Goal: Transaction & Acquisition: Purchase product/service

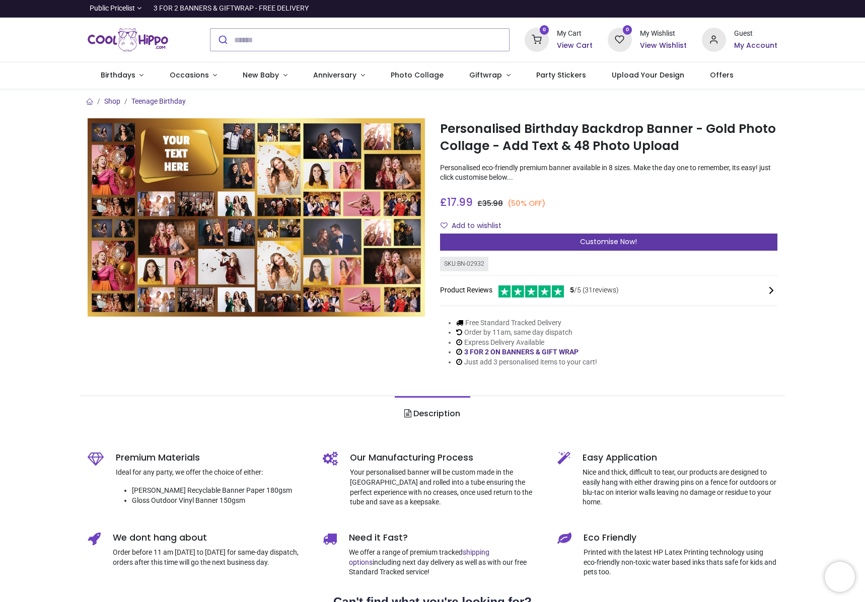
click at [601, 246] on span "Customise Now!" at bounding box center [608, 242] width 57 height 10
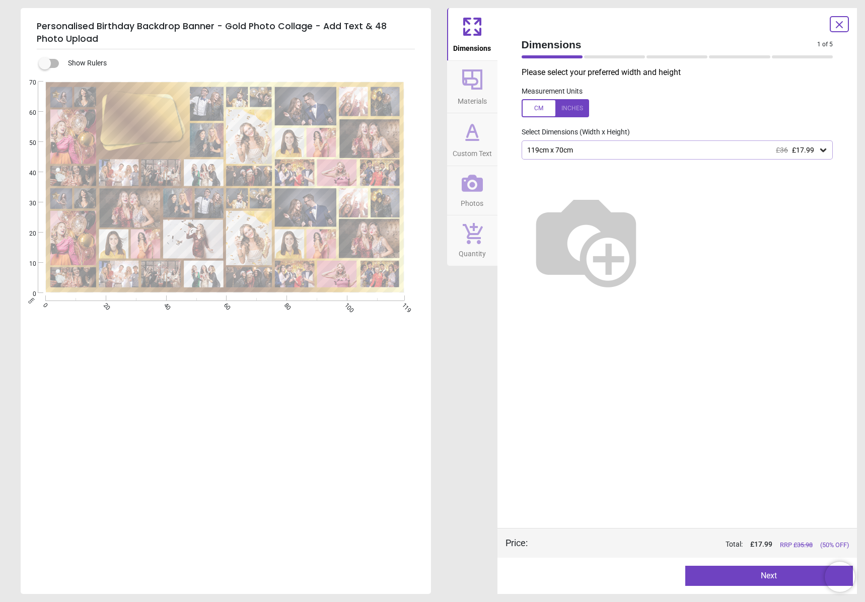
click at [746, 580] on button "Next" at bounding box center [769, 576] width 168 height 20
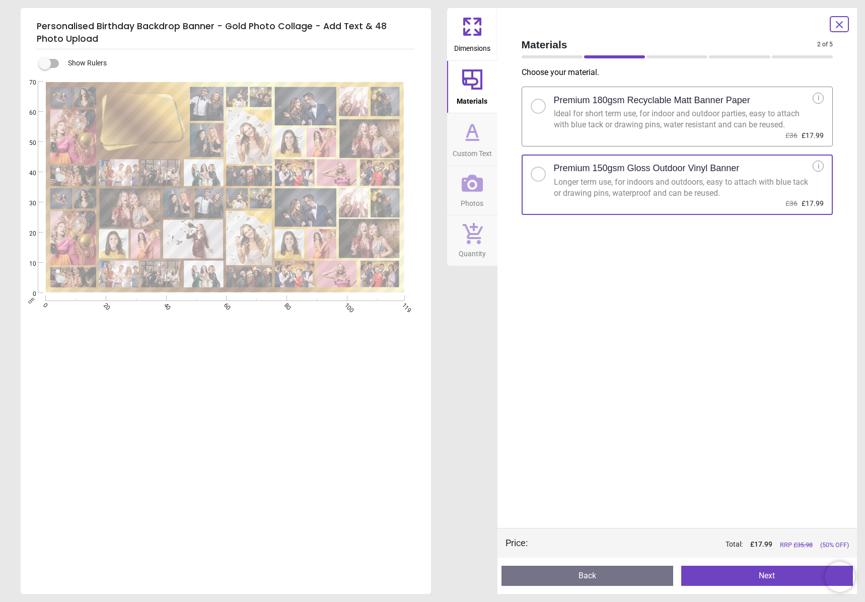
click at [786, 579] on button "Next" at bounding box center [767, 576] width 172 height 20
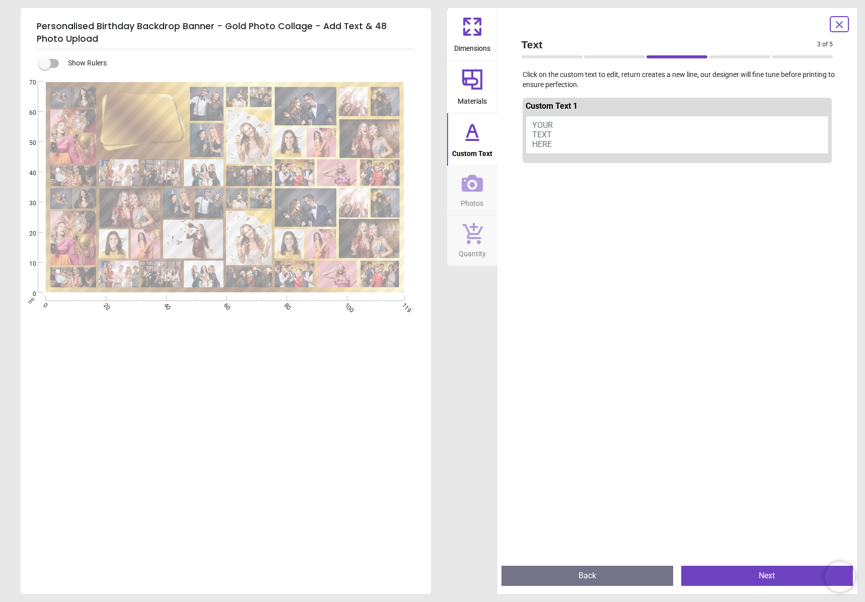
click at [620, 141] on button "YOUR TEXT HERE" at bounding box center [676, 135] width 303 height 38
type textarea "**********"
click at [780, 581] on button "Next" at bounding box center [767, 576] width 172 height 20
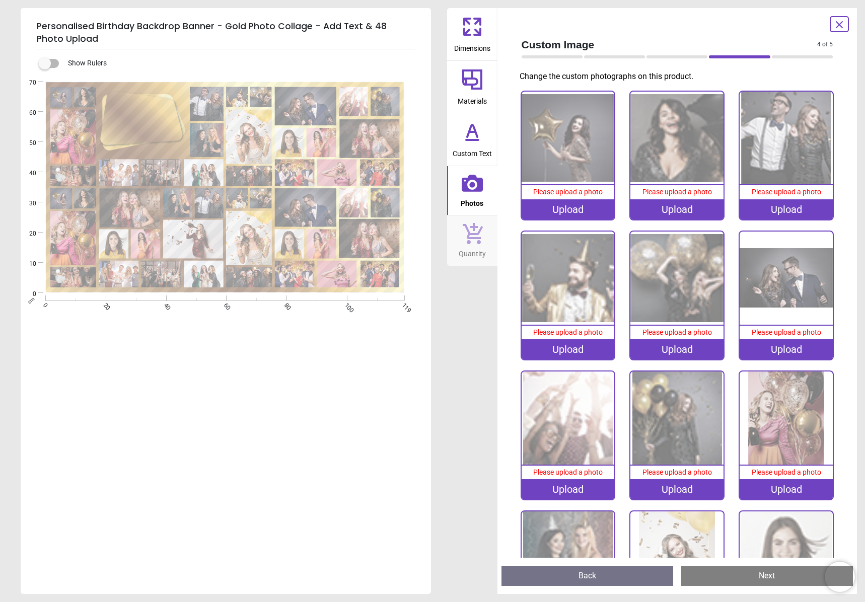
click at [581, 211] on div "Upload" at bounding box center [567, 209] width 93 height 20
click at [560, 206] on div "Upload" at bounding box center [567, 209] width 93 height 20
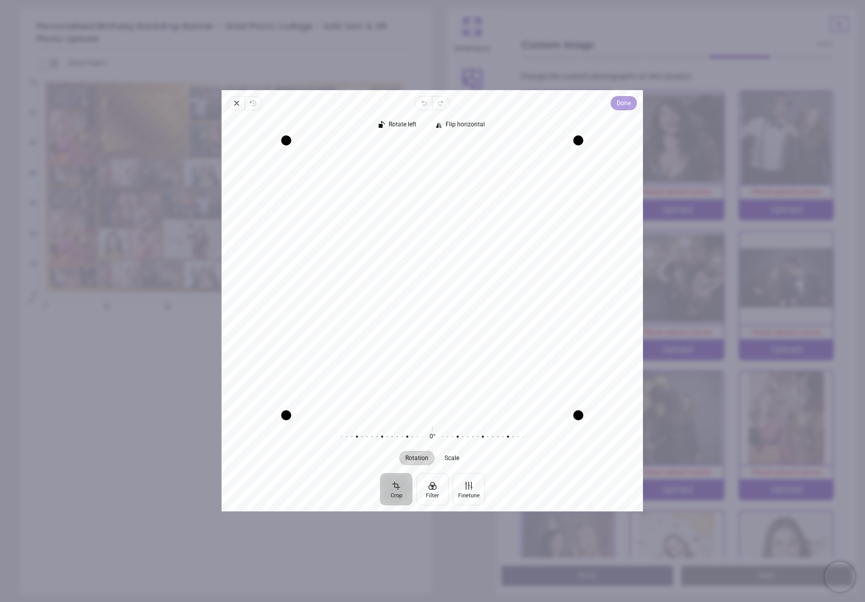
click at [625, 107] on span "Done" at bounding box center [624, 103] width 14 height 12
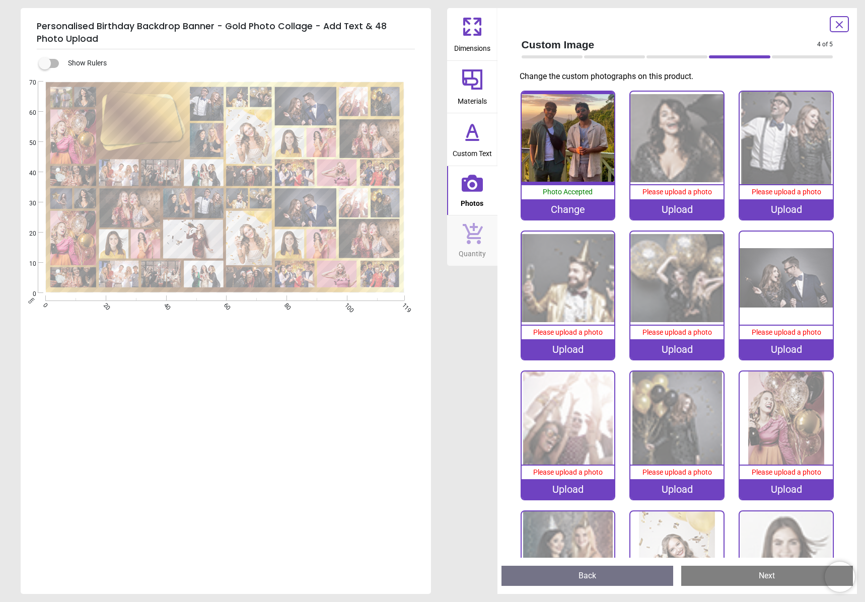
click at [694, 212] on div "Upload" at bounding box center [676, 209] width 93 height 20
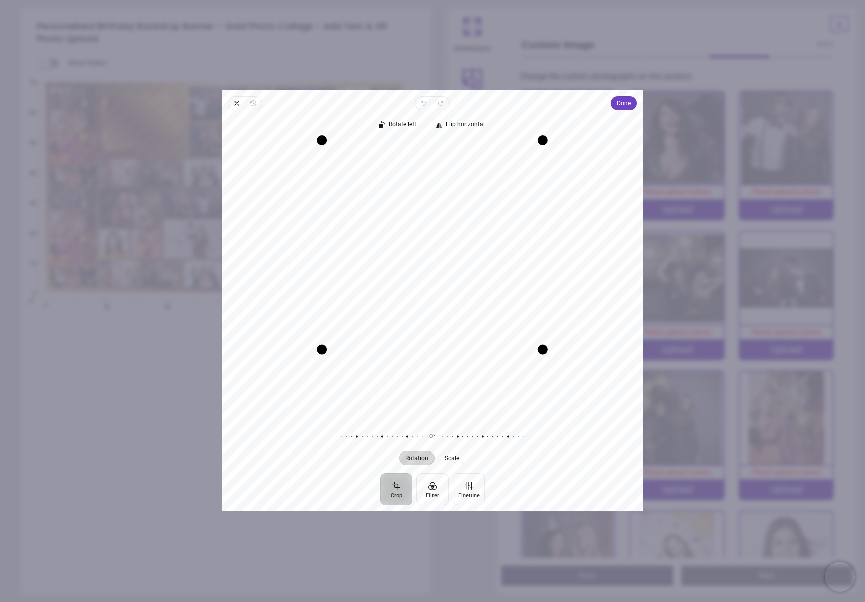
drag, startPoint x: 508, startPoint y: 418, endPoint x: 471, endPoint y: 352, distance: 75.3
click at [471, 352] on div "Drag edge b" at bounding box center [432, 350] width 221 height 10
drag, startPoint x: 543, startPoint y: 320, endPoint x: 594, endPoint y: 323, distance: 50.9
click at [594, 323] on div "Recenter" at bounding box center [432, 277] width 405 height 275
drag, startPoint x: 325, startPoint y: 348, endPoint x: 296, endPoint y: 361, distance: 31.5
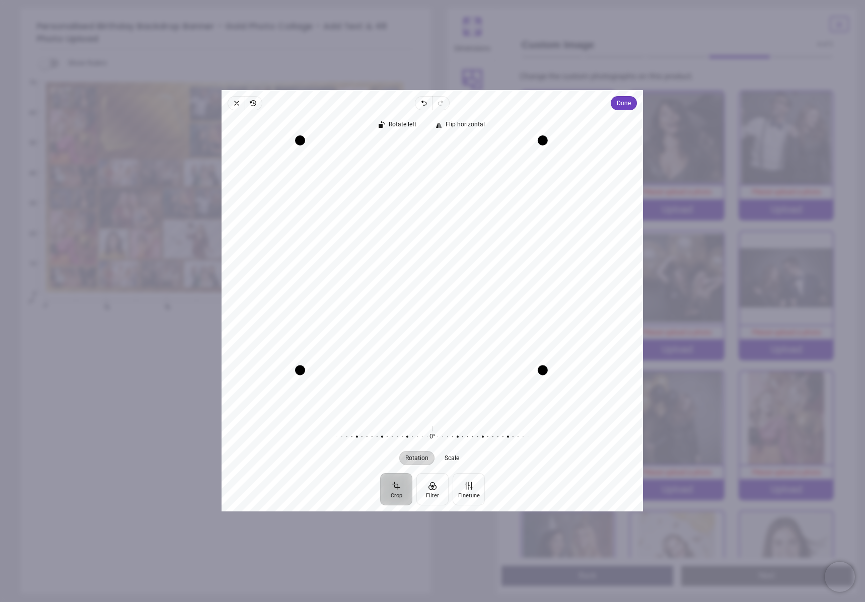
click at [296, 361] on div "Recenter" at bounding box center [432, 277] width 405 height 275
click at [624, 102] on span "Done" at bounding box center [624, 103] width 14 height 12
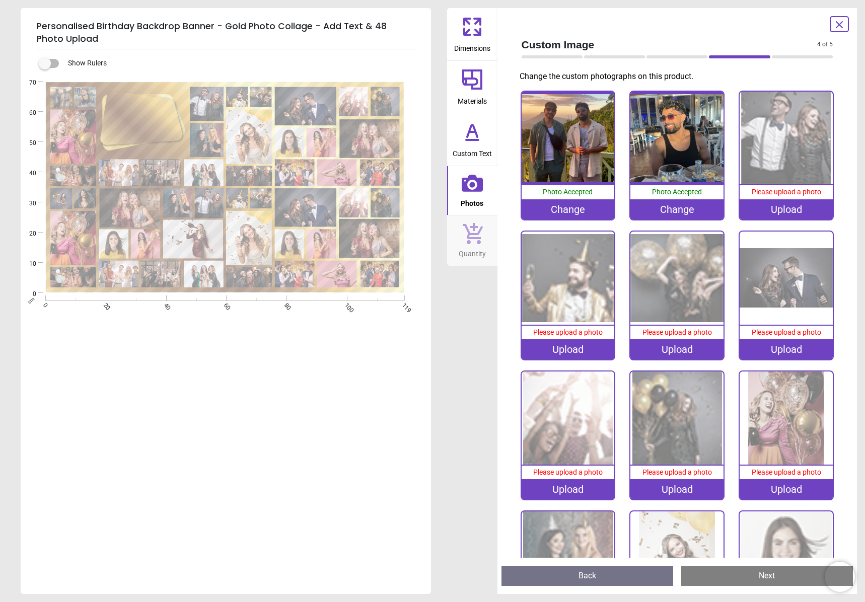
click at [799, 214] on div "Upload" at bounding box center [785, 209] width 93 height 20
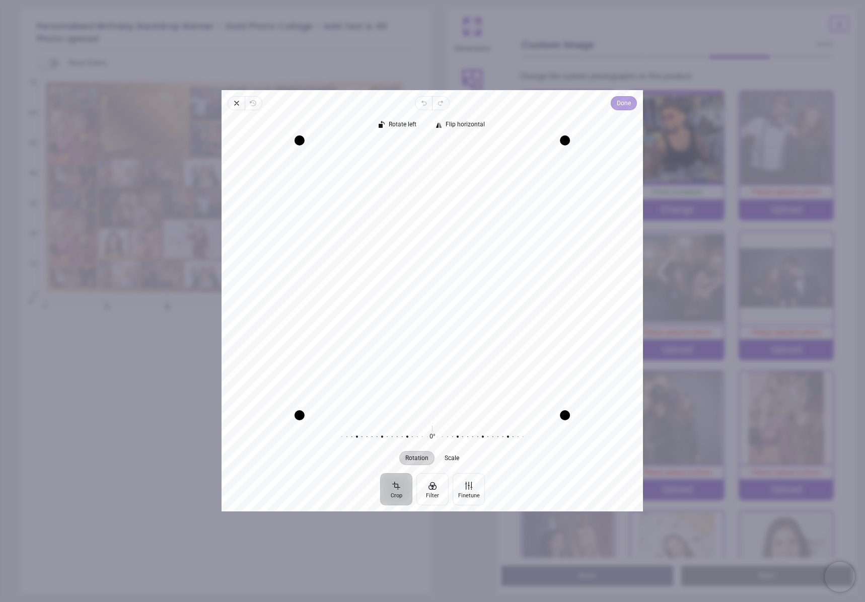
click at [627, 105] on span "Done" at bounding box center [624, 103] width 14 height 12
